Goal: Transaction & Acquisition: Purchase product/service

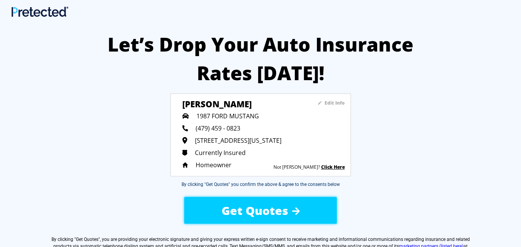
click at [262, 209] on span "Get Quotes" at bounding box center [255, 211] width 67 height 16
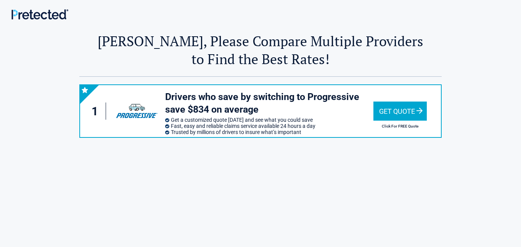
click at [398, 113] on div "Get Quote" at bounding box center [400, 111] width 53 height 19
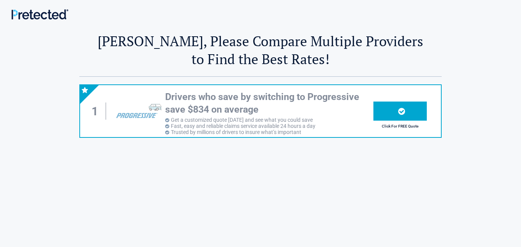
click at [406, 114] on div at bounding box center [400, 111] width 53 height 19
click at [391, 112] on div at bounding box center [400, 111] width 53 height 19
click at [403, 113] on icon at bounding box center [402, 111] width 7 height 8
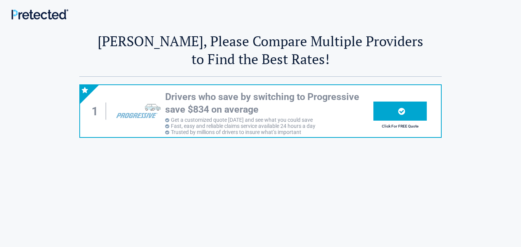
click at [403, 113] on icon at bounding box center [402, 111] width 7 height 8
